Goal: Complete Application Form: Complete application form

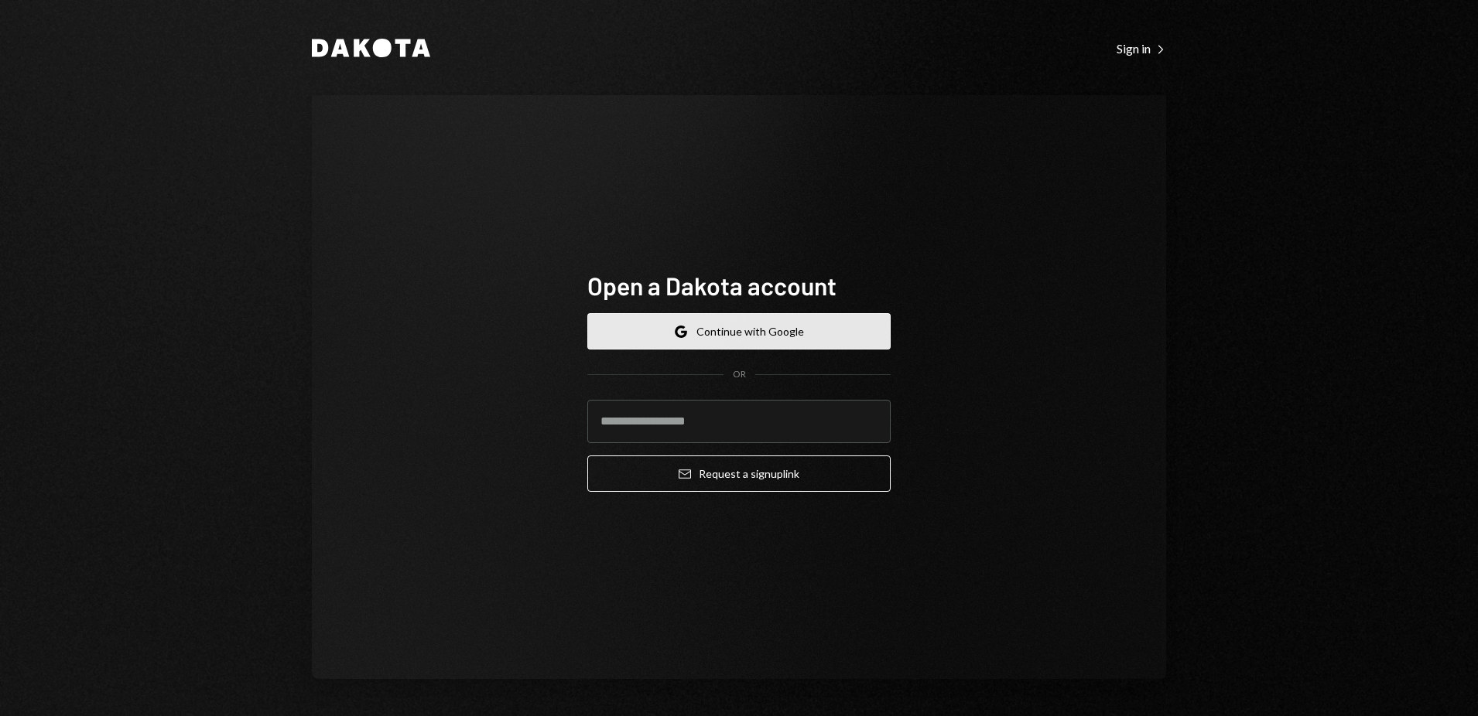
click at [728, 336] on button "Google Continue with Google" at bounding box center [738, 331] width 303 height 36
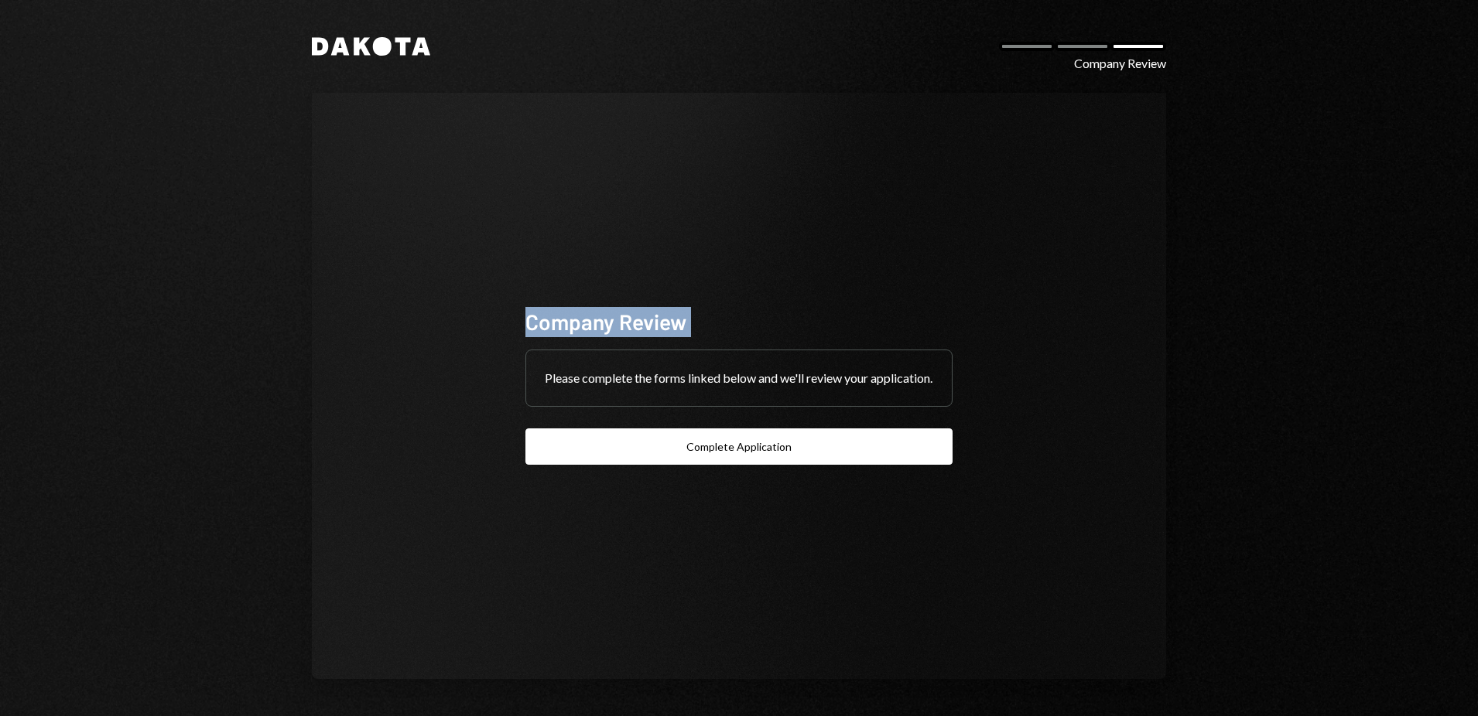
drag, startPoint x: 514, startPoint y: 299, endPoint x: 706, endPoint y: 357, distance: 201.2
click at [706, 357] on div "Company Review Please complete the forms linked below and we'll review your app…" at bounding box center [739, 386] width 464 height 282
click at [1082, 56] on div "Company Review" at bounding box center [1120, 63] width 92 height 19
drag, startPoint x: 1089, startPoint y: 45, endPoint x: 1067, endPoint y: 44, distance: 21.7
click at [1082, 44] on div at bounding box center [1083, 46] width 56 height 9
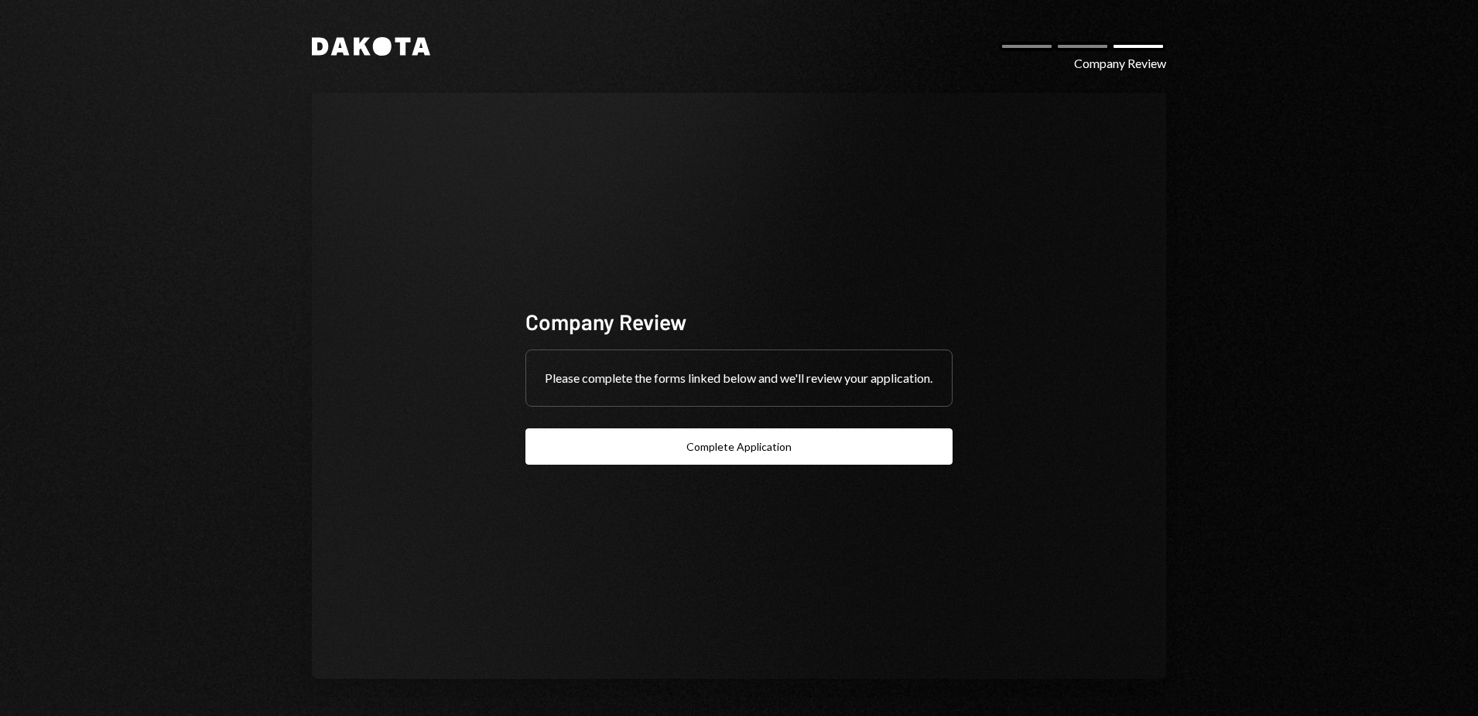
drag, startPoint x: 1025, startPoint y: 50, endPoint x: 1146, endPoint y: 53, distance: 120.7
click at [1025, 50] on div at bounding box center [1027, 46] width 56 height 9
drag, startPoint x: 1149, startPoint y: 53, endPoint x: 927, endPoint y: 272, distance: 311.8
click at [1146, 55] on div "Dakota Company Review" at bounding box center [739, 46] width 854 height 19
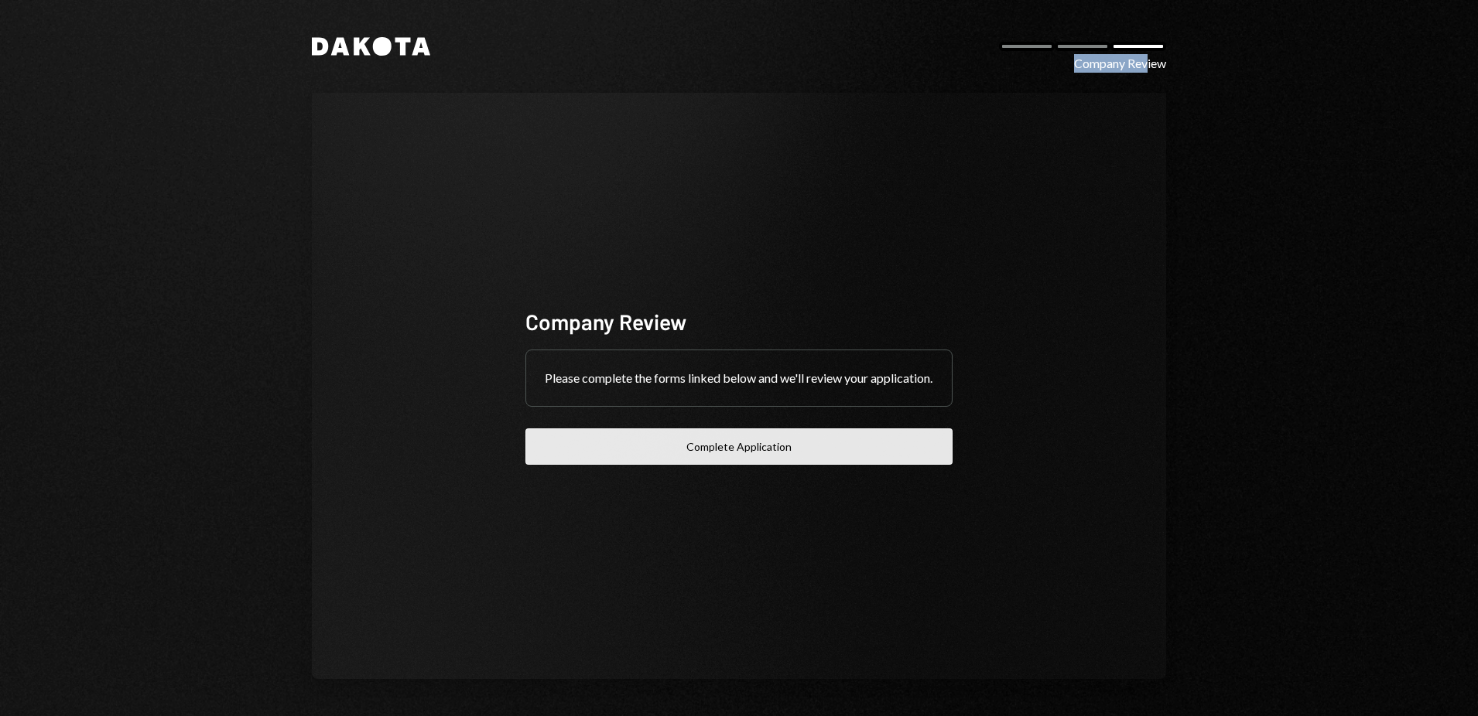
click at [731, 456] on button "Complete Application" at bounding box center [738, 447] width 427 height 36
